Goal: Obtain resource: Download file/media

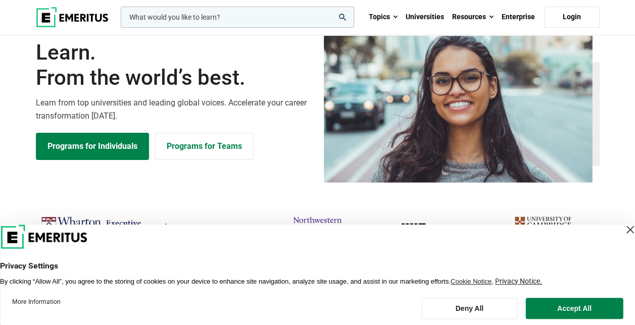
scroll to position [118, 0]
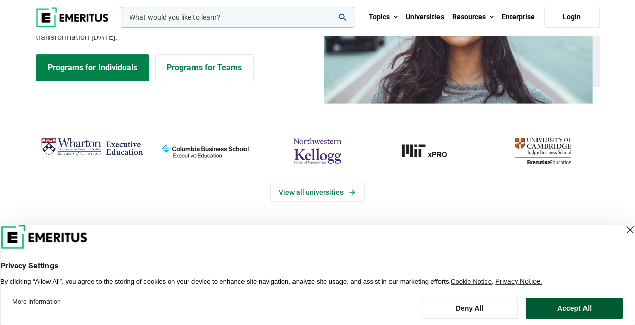
click at [578, 306] on button "Accept All" at bounding box center [575, 308] width 98 height 21
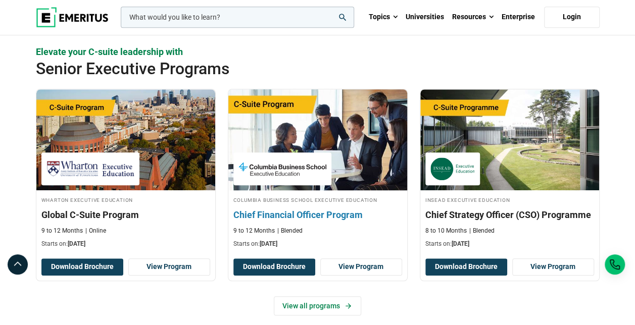
scroll to position [339, 0]
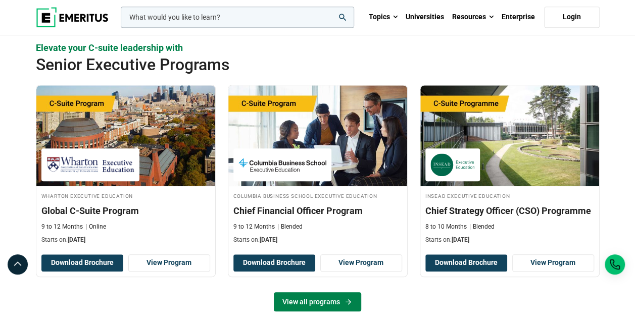
click at [323, 302] on link "View all programs" at bounding box center [317, 302] width 87 height 19
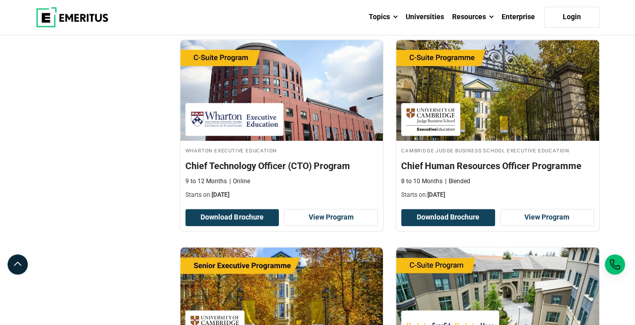
scroll to position [381, 0]
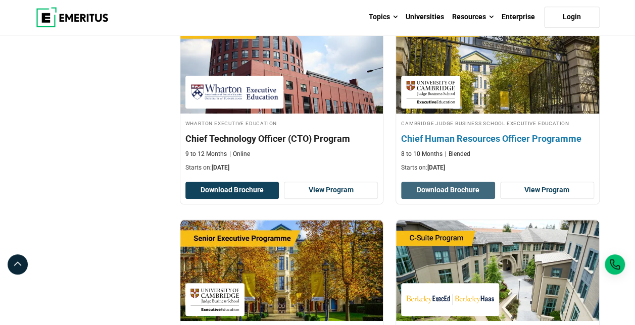
click at [438, 186] on button "Download Brochure" at bounding box center [448, 190] width 94 height 17
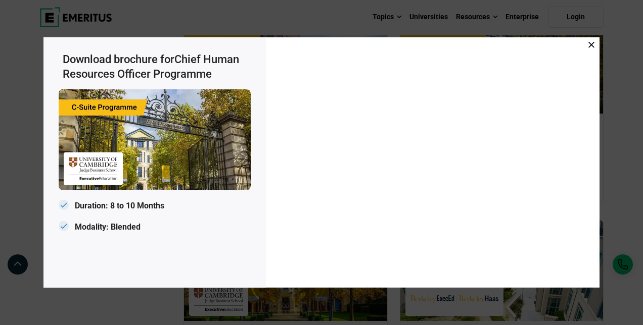
click at [593, 47] on icon at bounding box center [591, 45] width 6 height 6
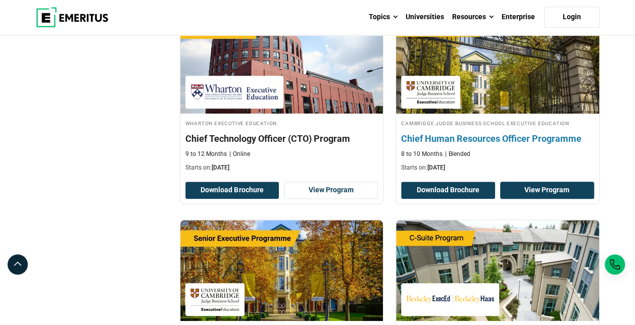
click at [544, 182] on link "View Program" at bounding box center [547, 190] width 94 height 17
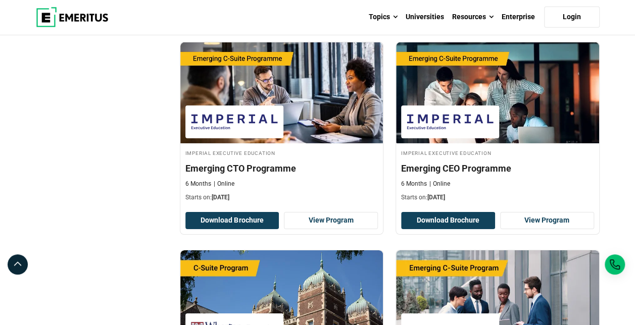
scroll to position [1623, 0]
